Goal: Task Accomplishment & Management: Complete application form

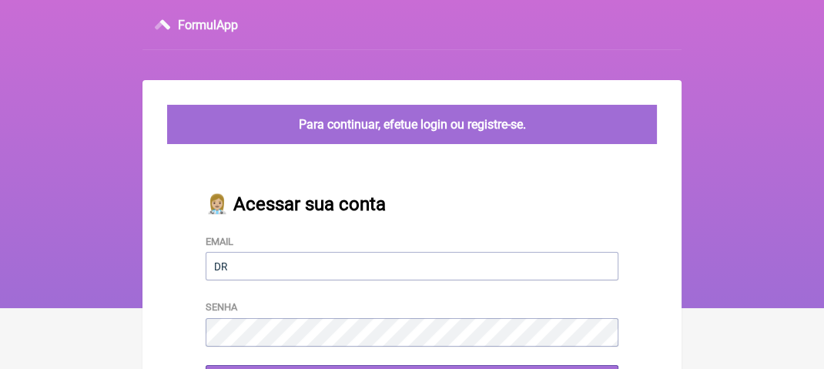
type input "[EMAIL_ADDRESS][DOMAIN_NAME]"
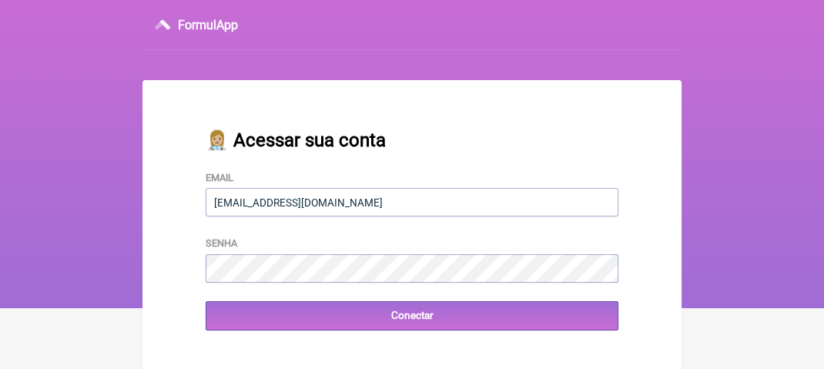
click at [286, 341] on div "👩🏼‍⚕️ Acessar sua conta Email drsimplicio@terra.com.br Senha Conectar" at bounding box center [412, 230] width 462 height 250
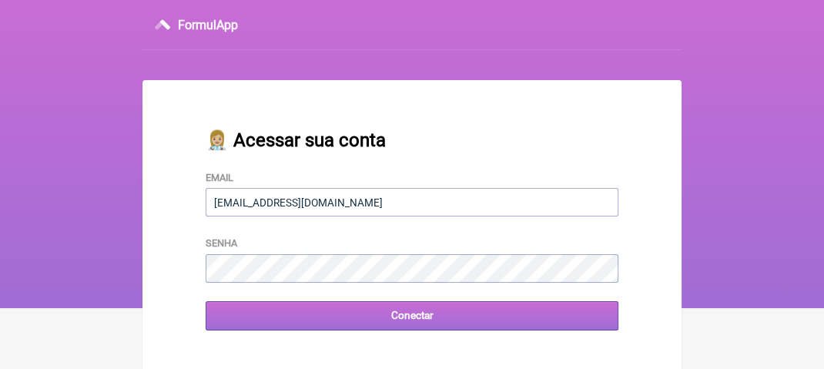
click at [427, 313] on input "Conectar" at bounding box center [412, 315] width 413 height 28
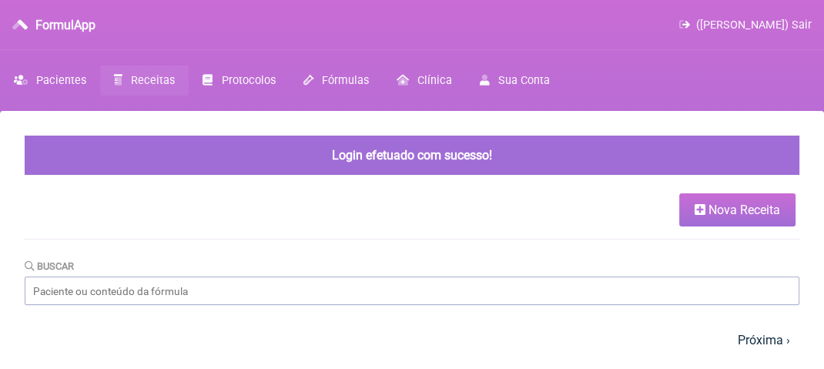
click at [150, 79] on span "Receitas" at bounding box center [153, 80] width 44 height 13
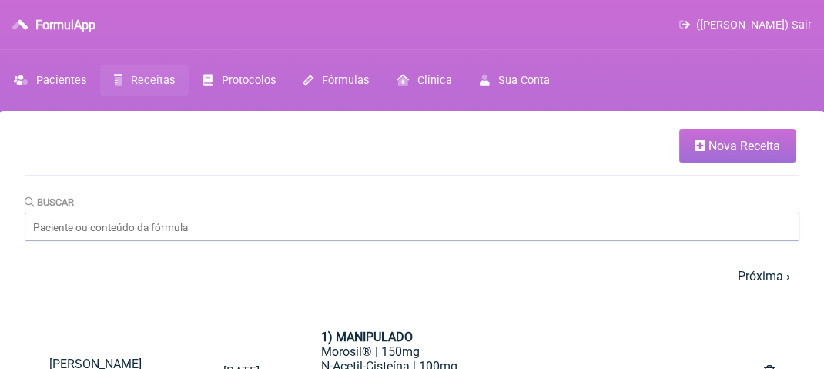
click at [718, 142] on span "Nova Receita" at bounding box center [744, 146] width 72 height 15
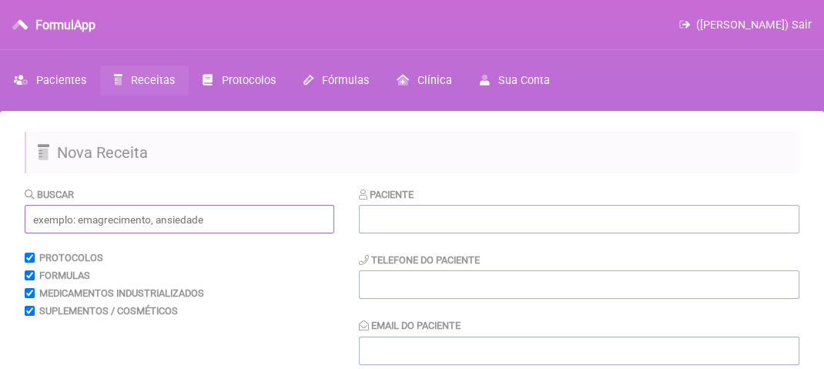
click at [86, 222] on input "text" at bounding box center [179, 219] width 309 height 28
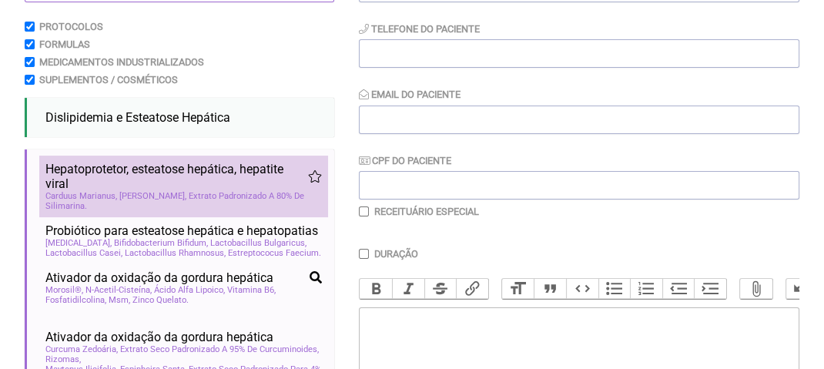
scroll to position [77, 0]
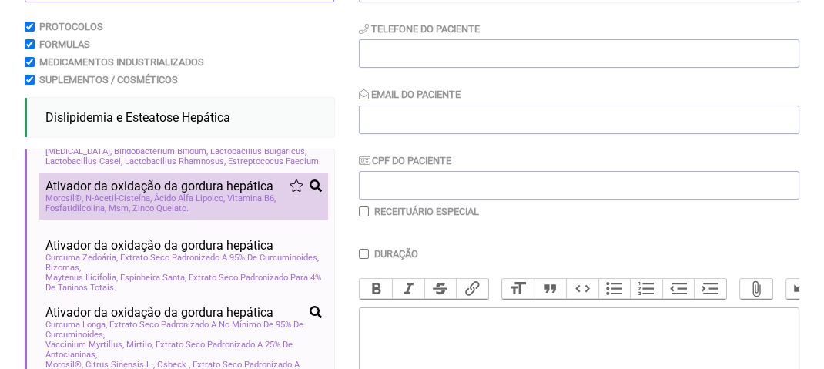
type input "esteatose hepati"
click at [192, 203] on span "Ácido Alfa Lipoico" at bounding box center [189, 198] width 71 height 10
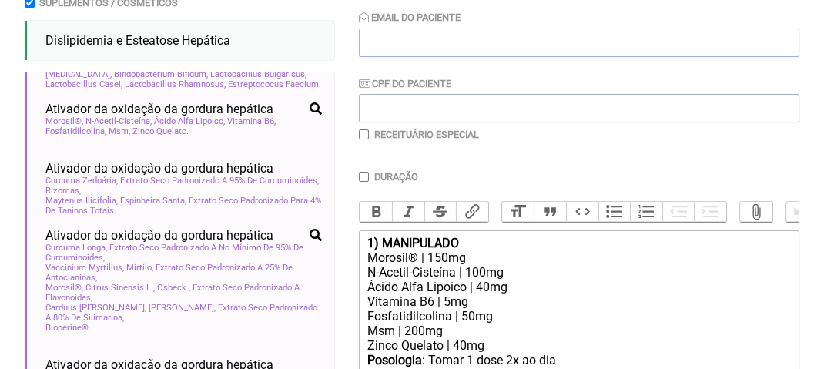
scroll to position [462, 0]
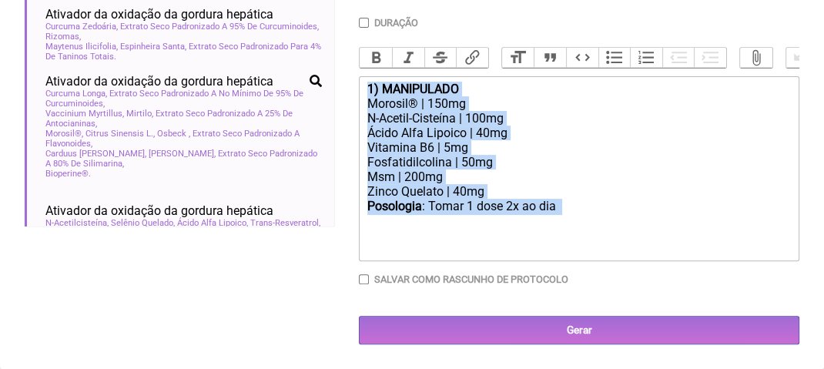
drag, startPoint x: 366, startPoint y: 101, endPoint x: 435, endPoint y: 236, distance: 152.2
click at [435, 236] on trix-editor "1) MANIPULADO Morosil® | 150mg N-Acetil-Cisteína | 100mg Ácido Alfa Lipoico | 4…" at bounding box center [579, 168] width 440 height 185
type trix-editor "<div><strong>1) MANIPULADO</strong></div><div>Morosil® | 150mg</div><div>N-Acet…"
copy trix-editor "1) MANIPULADO Morosil® | 150mg N-Acetil-Cisteína | 100mg Ácido Alfa Lipoico | 4…"
click at [634, 199] on div "Zinco Quelato | 40mg" at bounding box center [578, 191] width 423 height 15
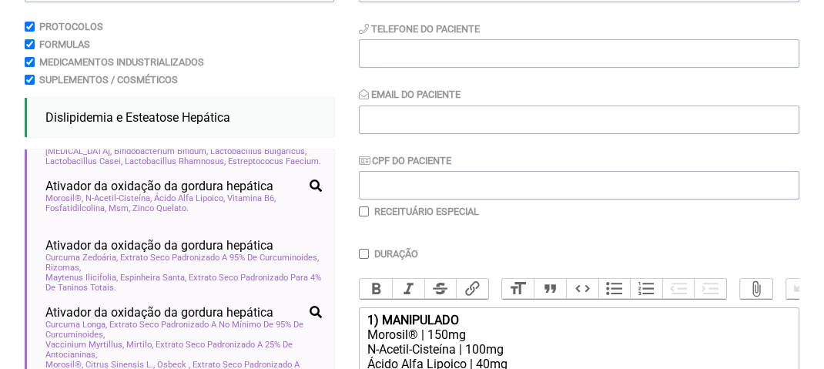
scroll to position [0, 0]
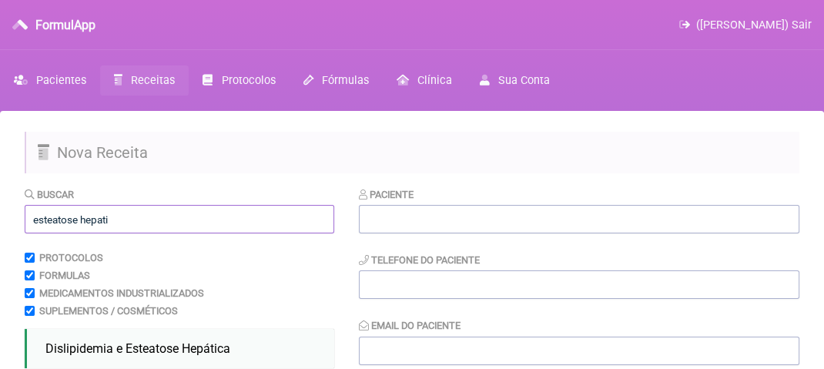
click at [110, 216] on input "esteatose hepati" at bounding box center [179, 219] width 309 height 28
type input "e"
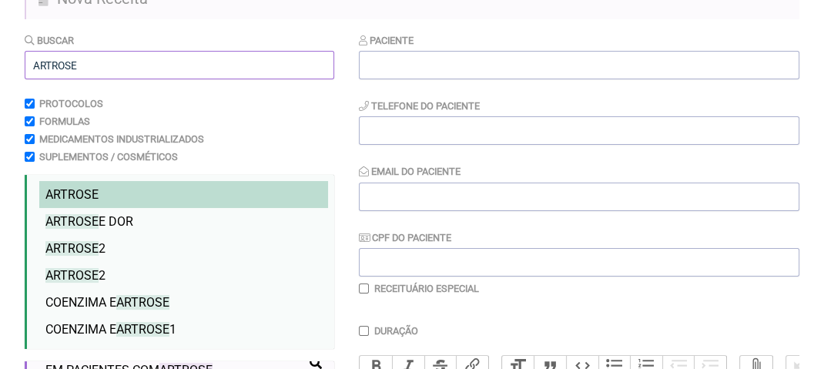
scroll to position [231, 0]
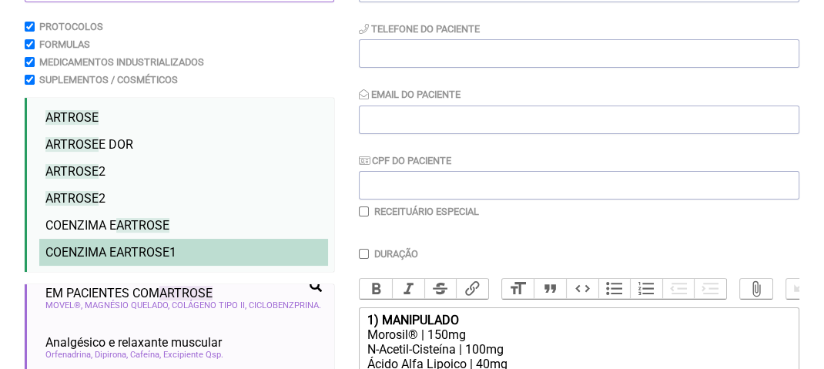
type input "ARTROSE"
click at [107, 253] on span "COENZIMA E ARTROSE 1" at bounding box center [110, 252] width 131 height 15
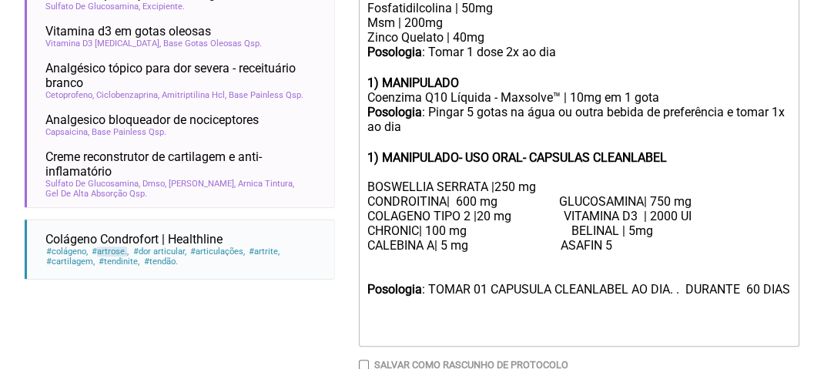
scroll to position [539, 0]
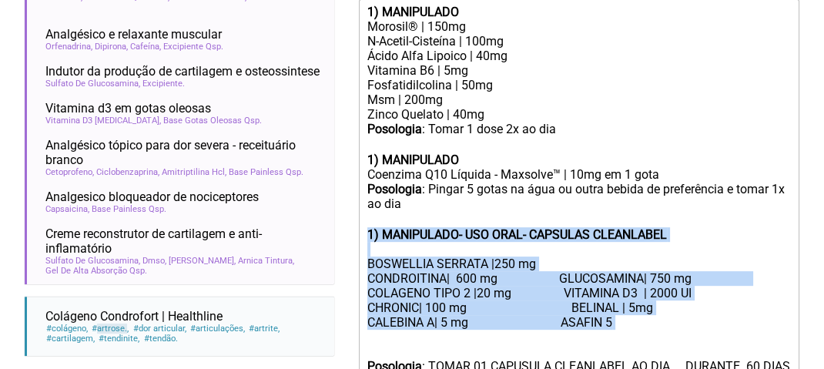
drag, startPoint x: 364, startPoint y: 246, endPoint x: 380, endPoint y: 350, distance: 104.4
click at [380, 350] on trix-editor "1) MANIPULADO Morosil® | 150mg N-Acetil-Cisteína | 100mg Ácido Alfa Lipoico | 4…" at bounding box center [579, 211] width 440 height 424
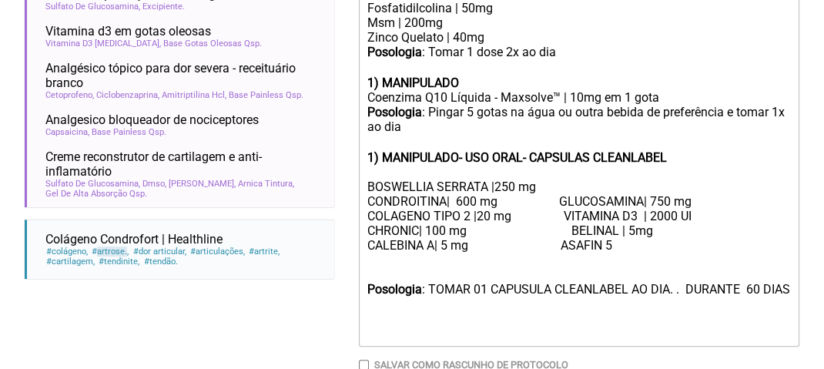
drag, startPoint x: 453, startPoint y: 328, endPoint x: 394, endPoint y: 324, distance: 59.4
click at [431, 326] on div "Posologia : TOMAR 01 CAPUSULA CLEANLABEL AO DIA. . DURANTE 60 DIAS" at bounding box center [578, 311] width 423 height 59
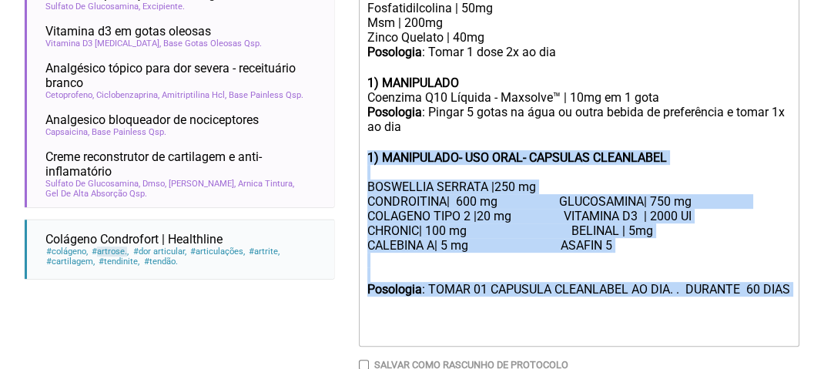
drag, startPoint x: 364, startPoint y: 172, endPoint x: 386, endPoint y: 334, distance: 163.2
click at [386, 334] on trix-editor "1) MANIPULADO Morosil® | 150mg N-Acetil-Cisteína | 100mg Ácido Alfa Lipoico | 4…" at bounding box center [579, 134] width 440 height 424
copy trix-editor "1) MANIPULADO- USO ORAL- CAPSULAS CLEANLABEL BOSWELLIA SERRATA |250 mg CONDROIT…"
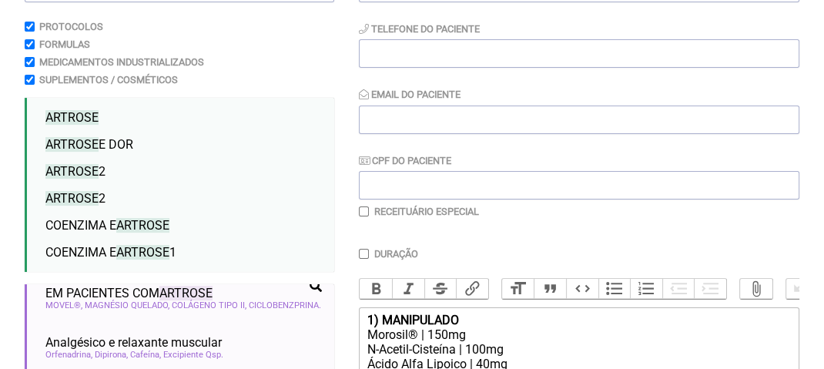
scroll to position [154, 0]
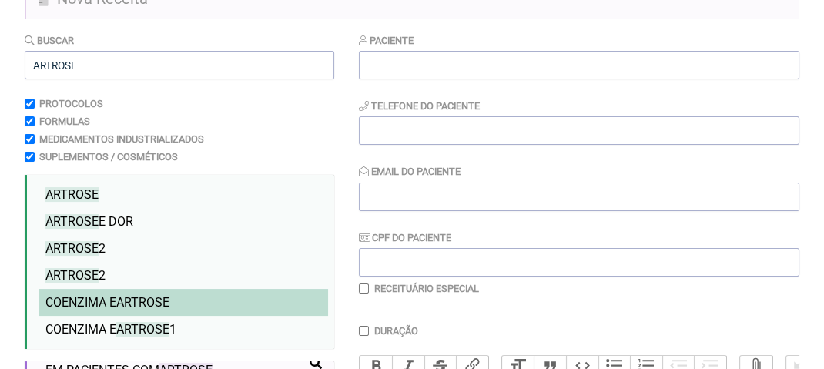
click at [132, 301] on span "ARTROSE" at bounding box center [142, 302] width 53 height 15
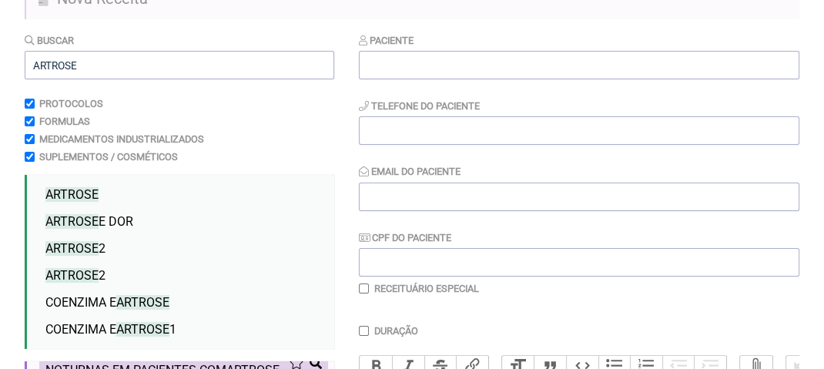
scroll to position [462, 0]
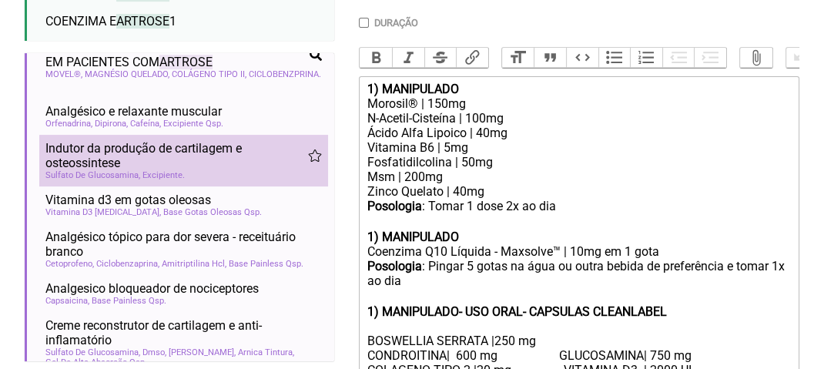
click at [113, 170] on span "Indutor da produção de cartilagem e osteossintese" at bounding box center [176, 155] width 263 height 29
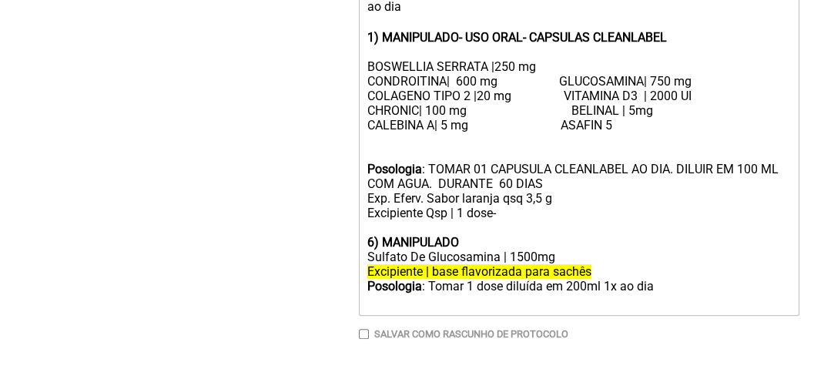
scroll to position [1078, 0]
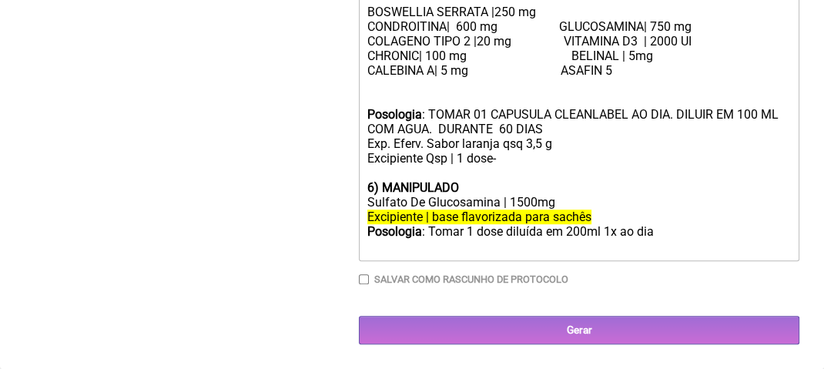
click at [605, 195] on div "6) MANIPULADO" at bounding box center [578, 187] width 423 height 15
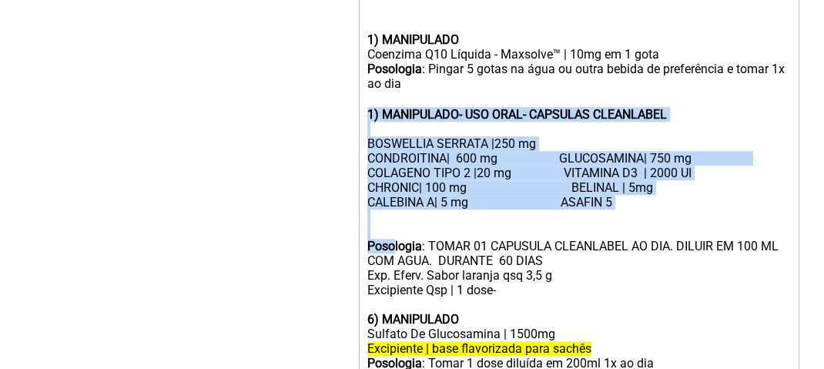
drag, startPoint x: 366, startPoint y: 142, endPoint x: 410, endPoint y: 276, distance: 141.5
click at [393, 283] on trix-editor "1) MANIPULADO Morosil® | 150mg N-Acetil-Cisteína | 100mg Ácido Alfa Lipoico | 4…" at bounding box center [579, 3] width 440 height 778
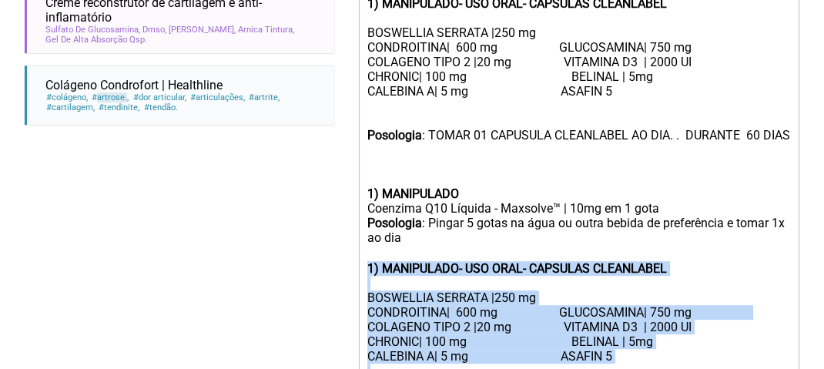
scroll to position [693, 0]
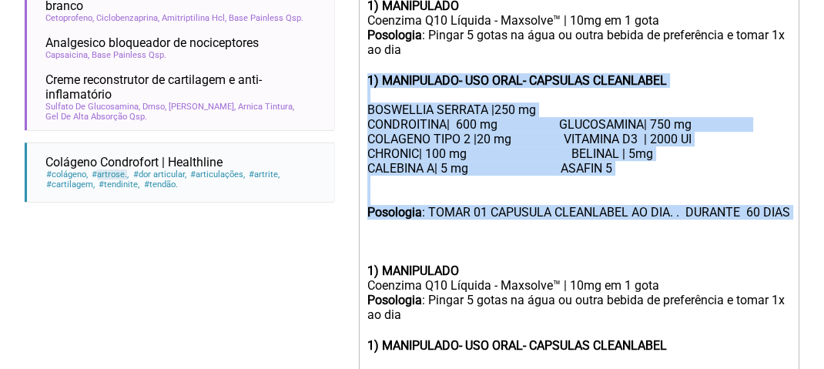
drag, startPoint x: 363, startPoint y: 93, endPoint x: 396, endPoint y: 253, distance: 163.4
click at [396, 253] on trix-editor "1) MANIPULADO Morosil® | 150mg N-Acetil-Cisteína | 100mg Ácido Alfa Lipoico | 4…" at bounding box center [579, 234] width 440 height 778
type trix-editor "<lor><ipsumd>9) SITAMETCON</adipis></eli><sed>Doeiusm® | 382te</inc><utl>E-Dolo…"
copy trix-editor "1) MANIPULADO- USO ORAL- CAPSULAS CLEANLABEL BOSWELLIA SERRATA |250 mg CONDROIT…"
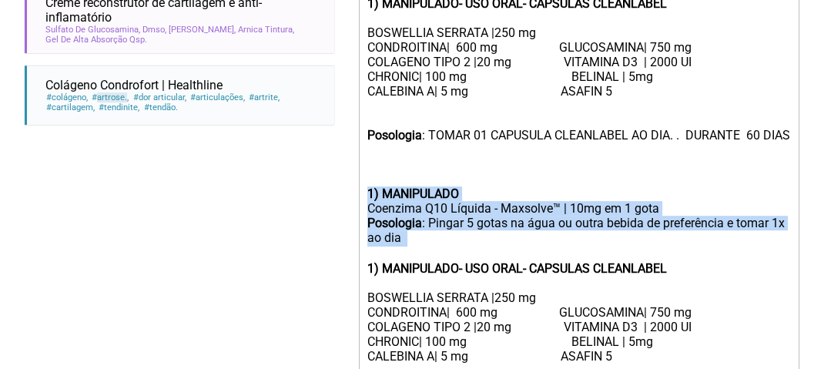
drag, startPoint x: 360, startPoint y: 222, endPoint x: 378, endPoint y: 286, distance: 66.5
click at [378, 286] on trix-editor "1) MANIPULADO Morosil® | 150mg N-Acetil-Cisteína | 100mg Ácido Alfa Lipoico | 4…" at bounding box center [579, 157] width 440 height 778
copy trix-editor "1) MANIPULADO Coenzima Q10 Líquida - Maxsolve™ | 10mg em 1 gota Posologia : Pin…"
